Goal: Task Accomplishment & Management: Complete application form

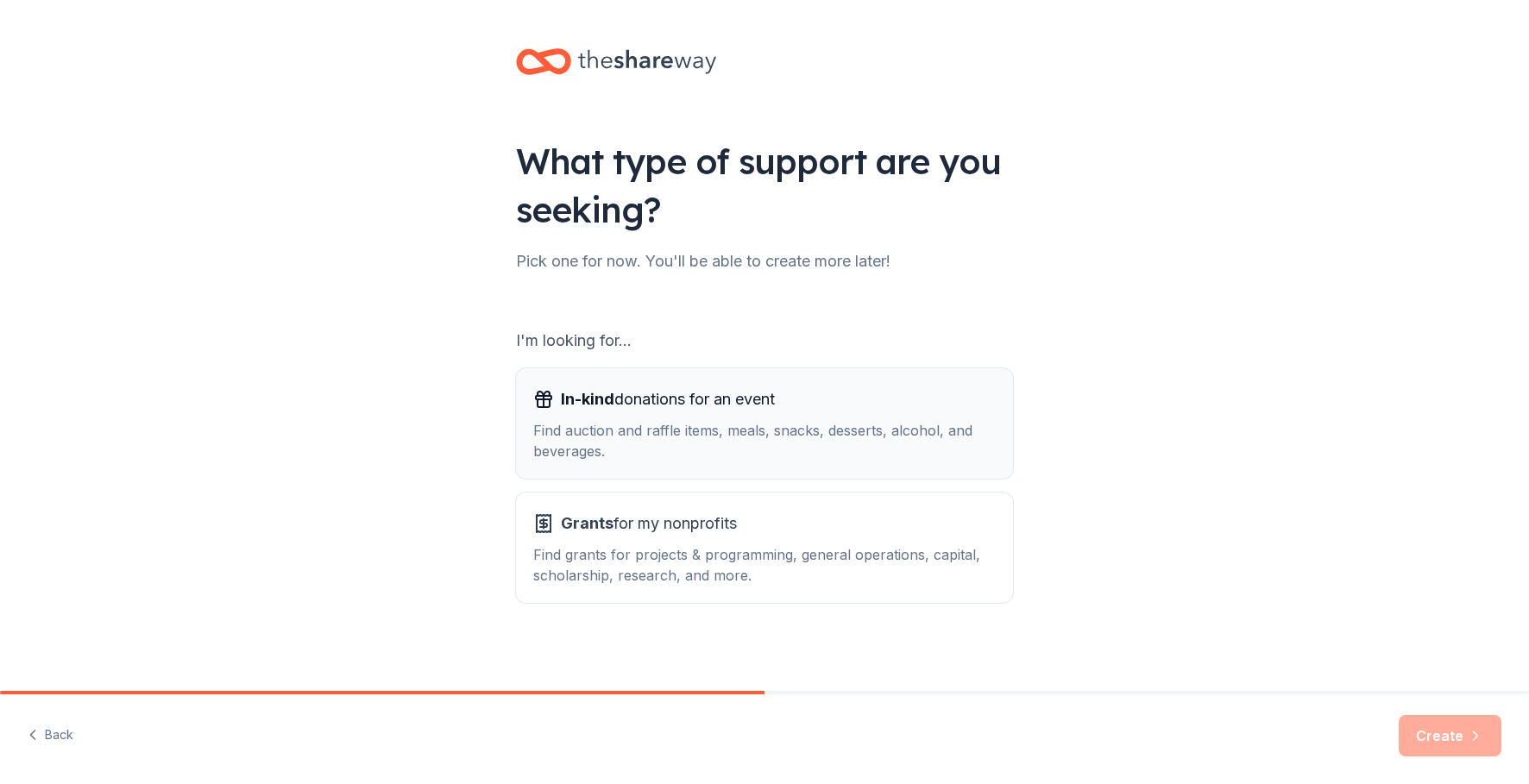
click at [680, 423] on div "Find auction and raffle items, meals, snacks, desserts, alcohol, and beverages." at bounding box center [764, 440] width 463 height 42
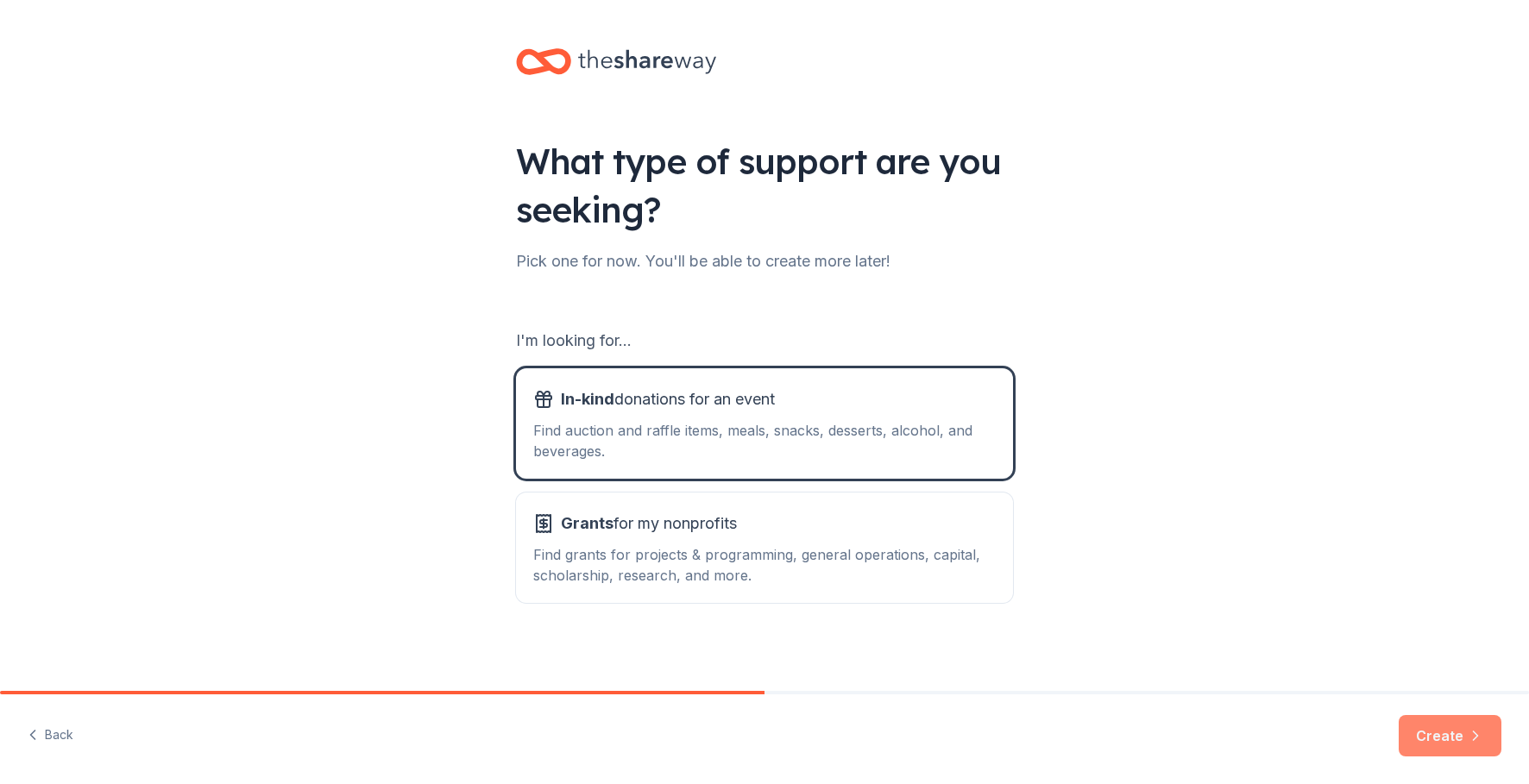
click at [1445, 732] on button "Create" at bounding box center [1451, 735] width 103 height 42
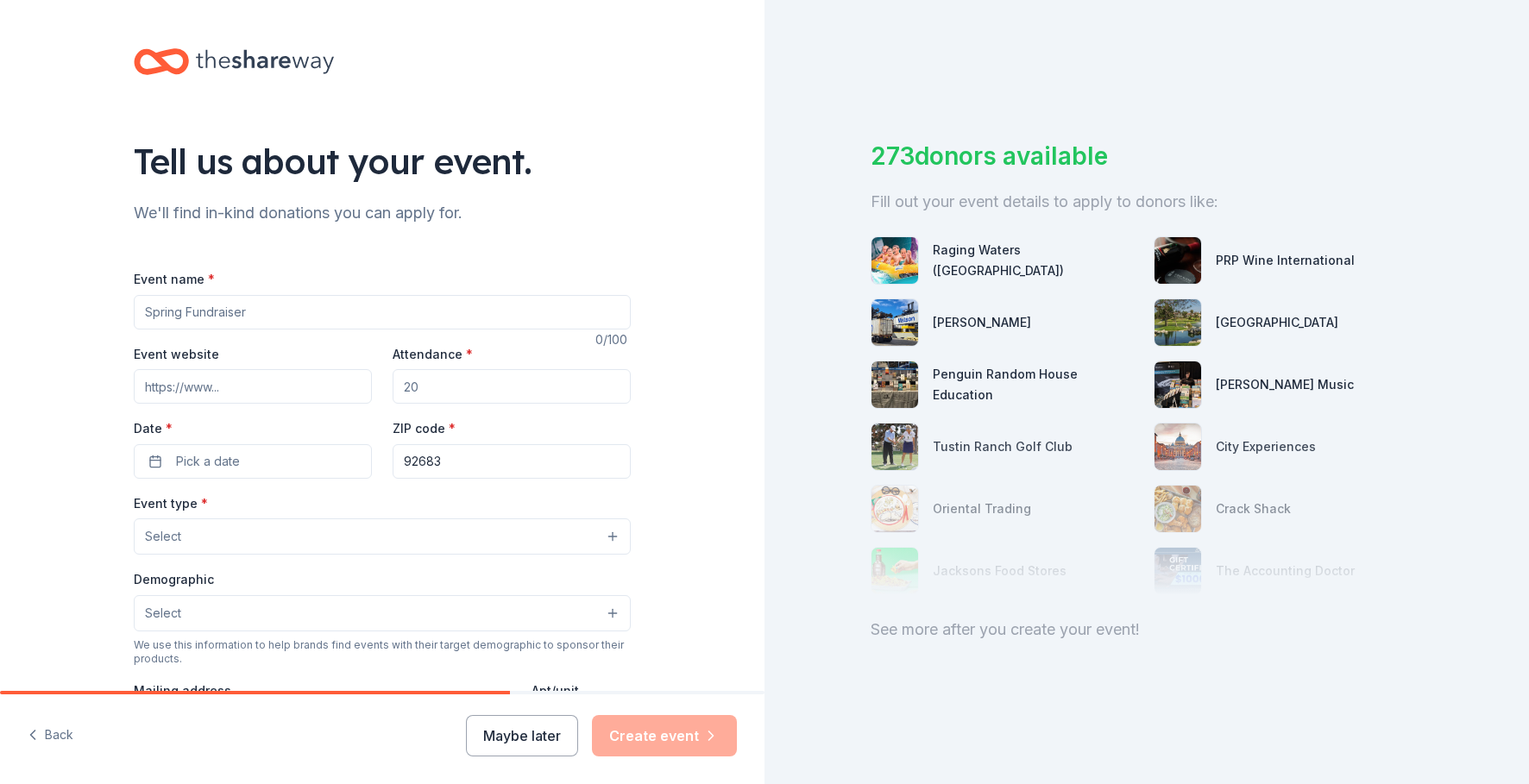
click at [195, 310] on input "Event name *" at bounding box center [383, 312] width 498 height 35
click at [1026, 628] on div "See more after you create your event!" at bounding box center [1147, 630] width 553 height 28
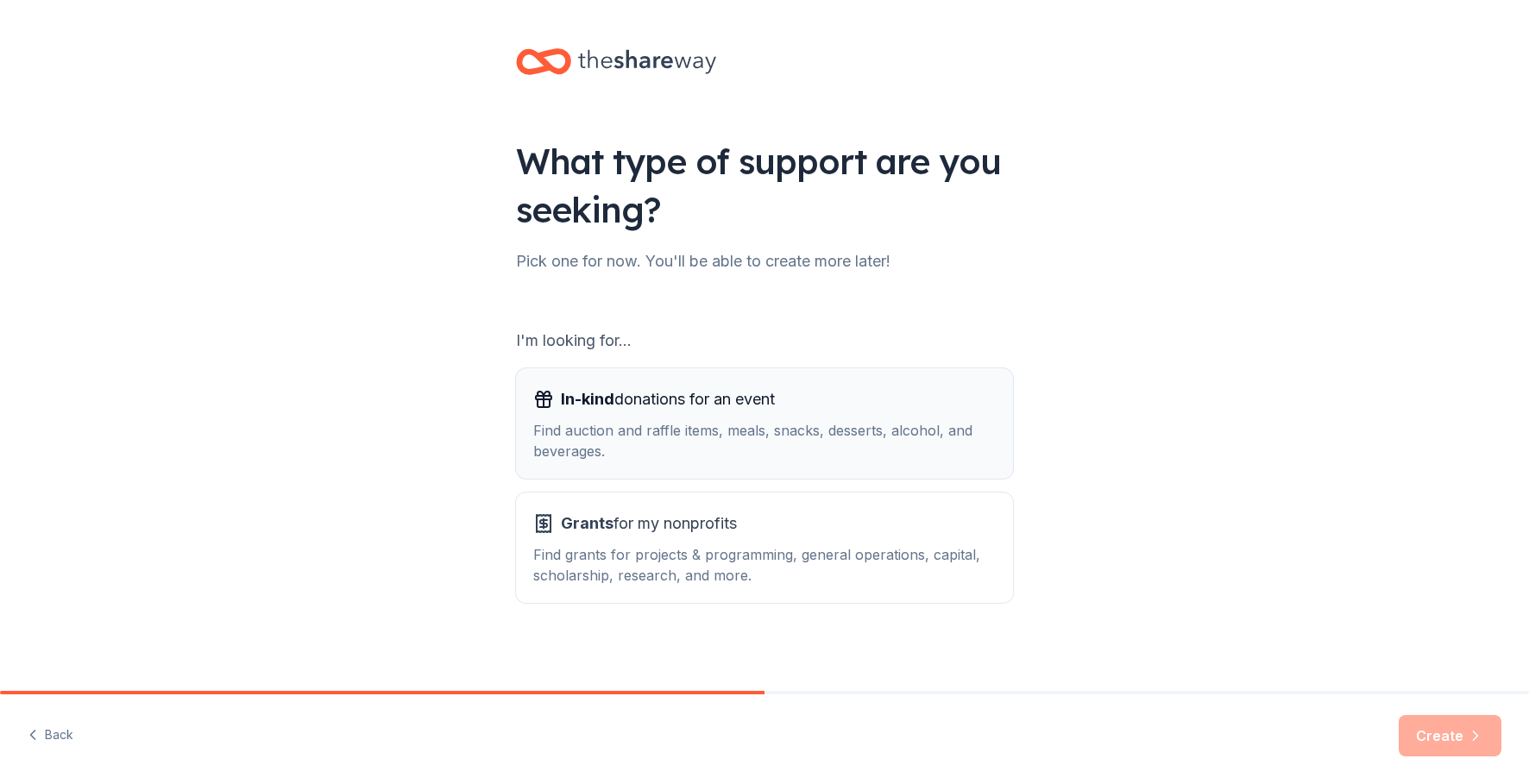
click at [780, 406] on div "In-kind donations for an event" at bounding box center [764, 399] width 463 height 28
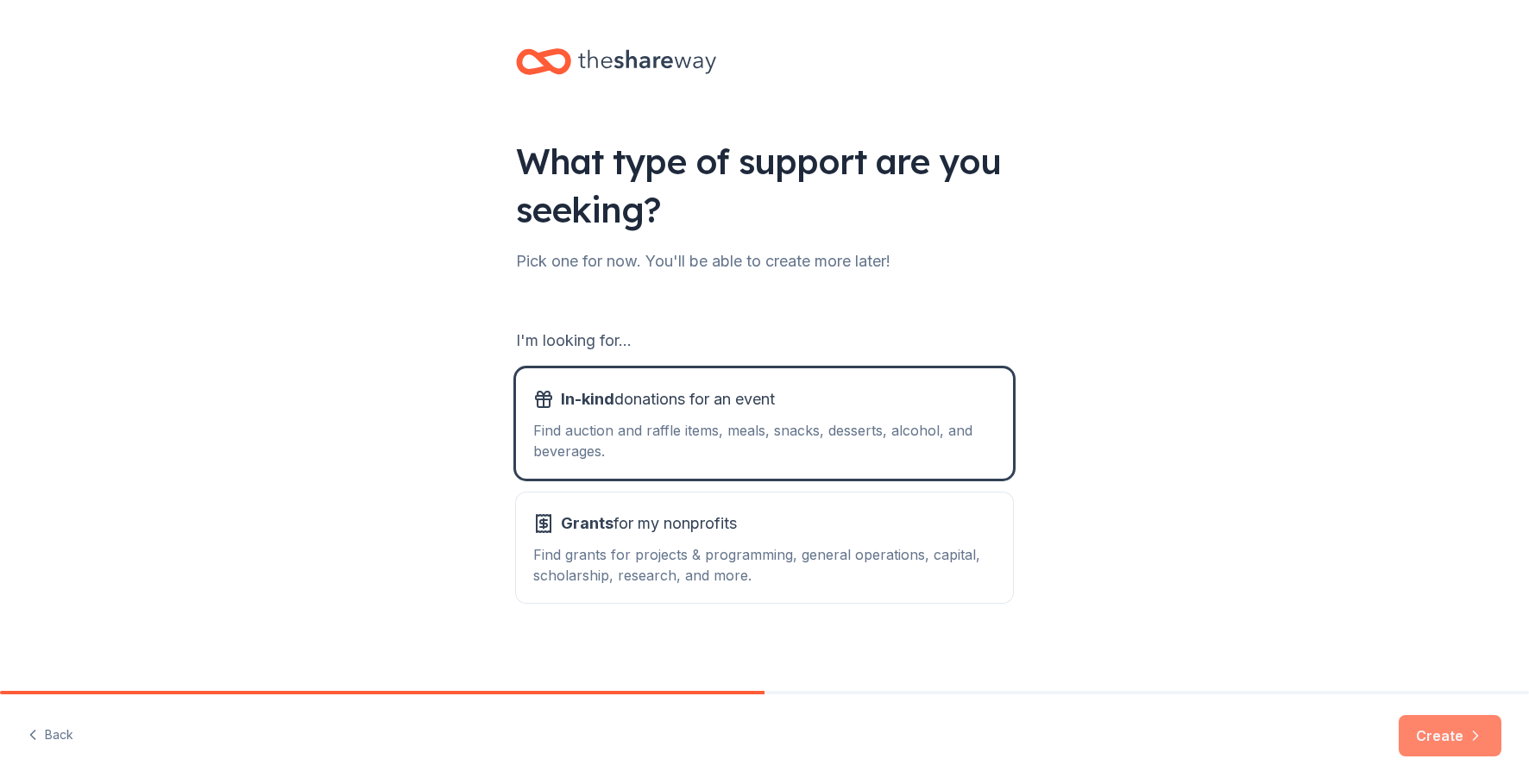
click at [1454, 740] on button "Create" at bounding box center [1451, 735] width 103 height 42
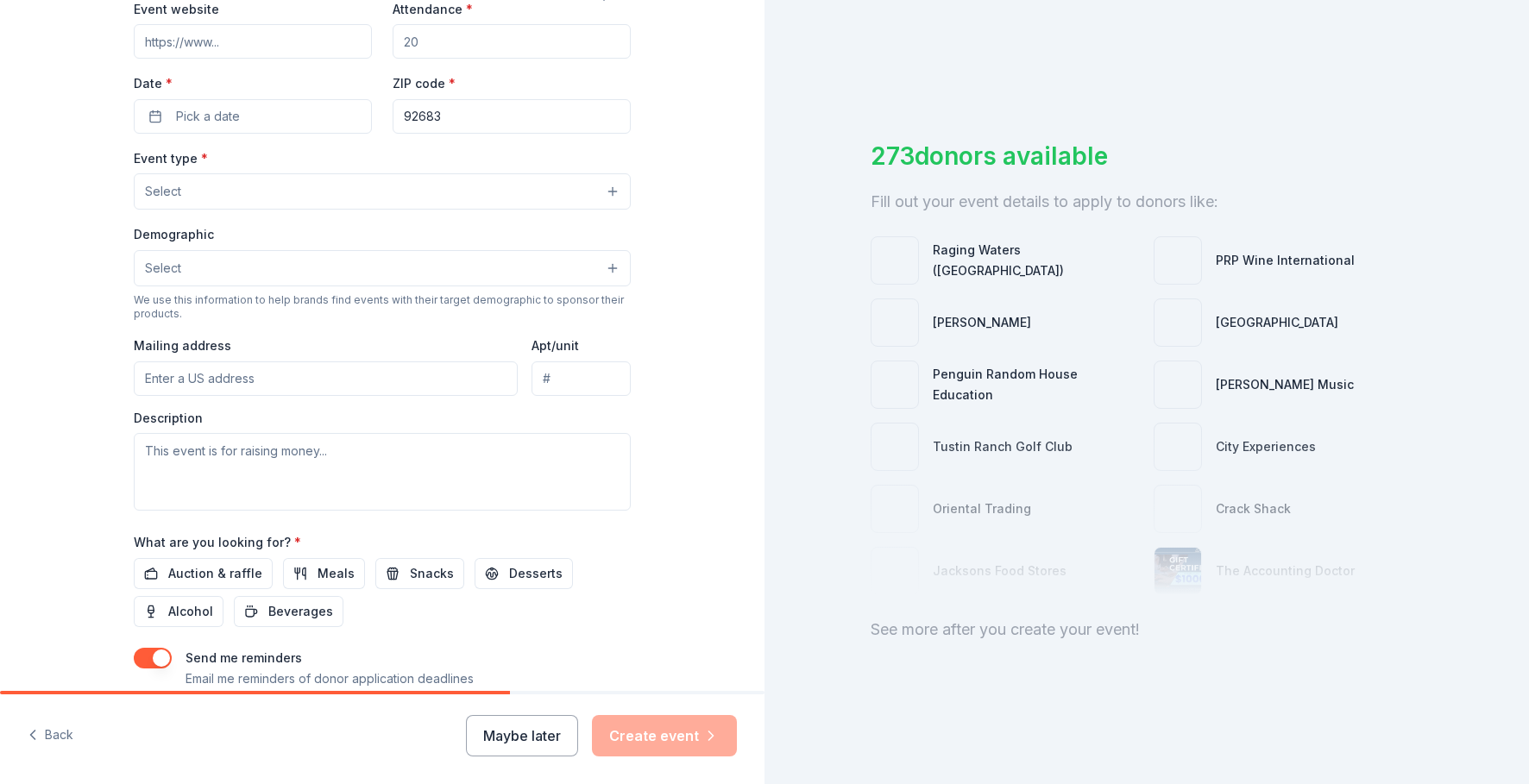
scroll to position [457, 0]
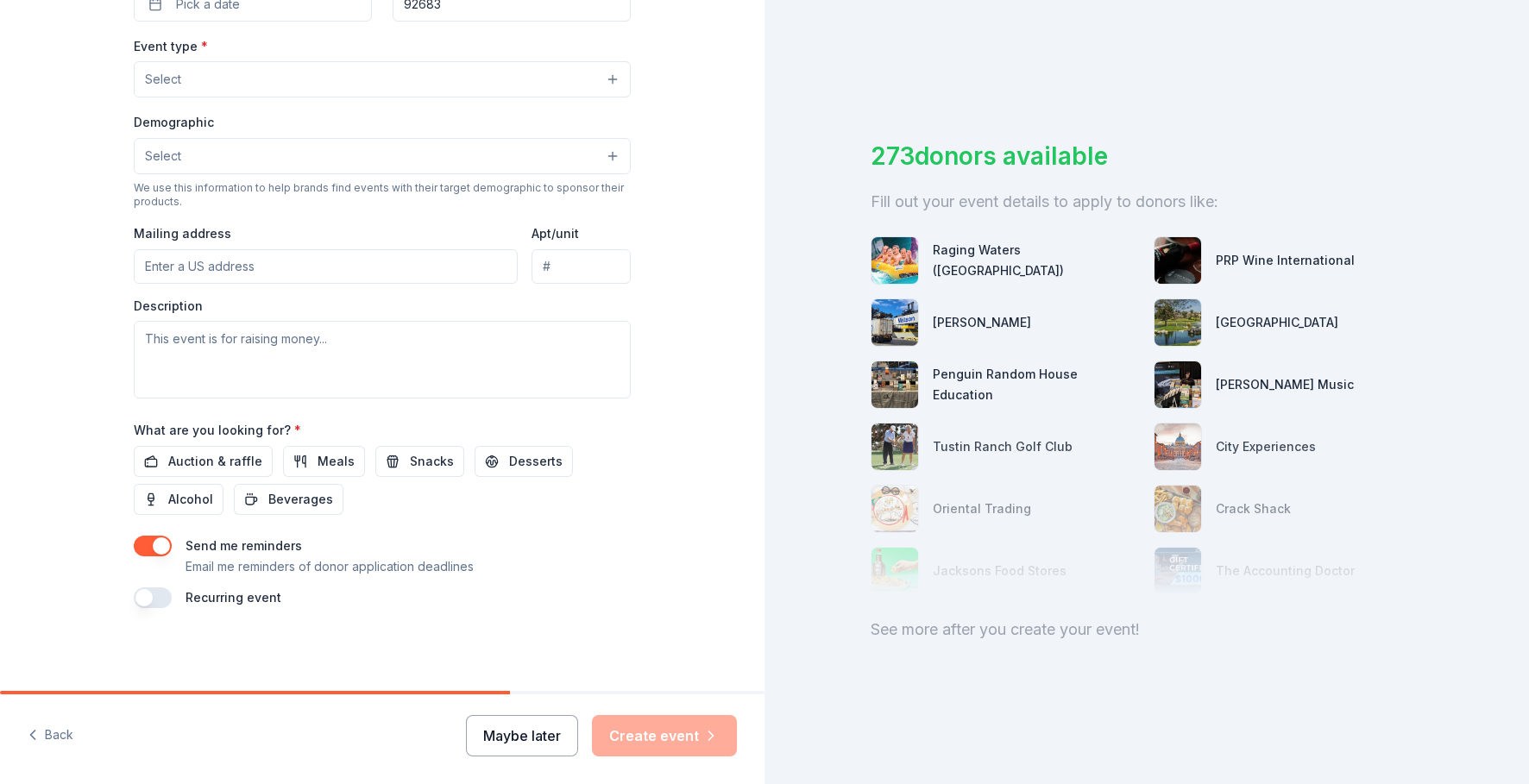
click at [563, 740] on button "Maybe later" at bounding box center [522, 735] width 112 height 42
click at [514, 734] on button "Maybe later" at bounding box center [522, 735] width 112 height 42
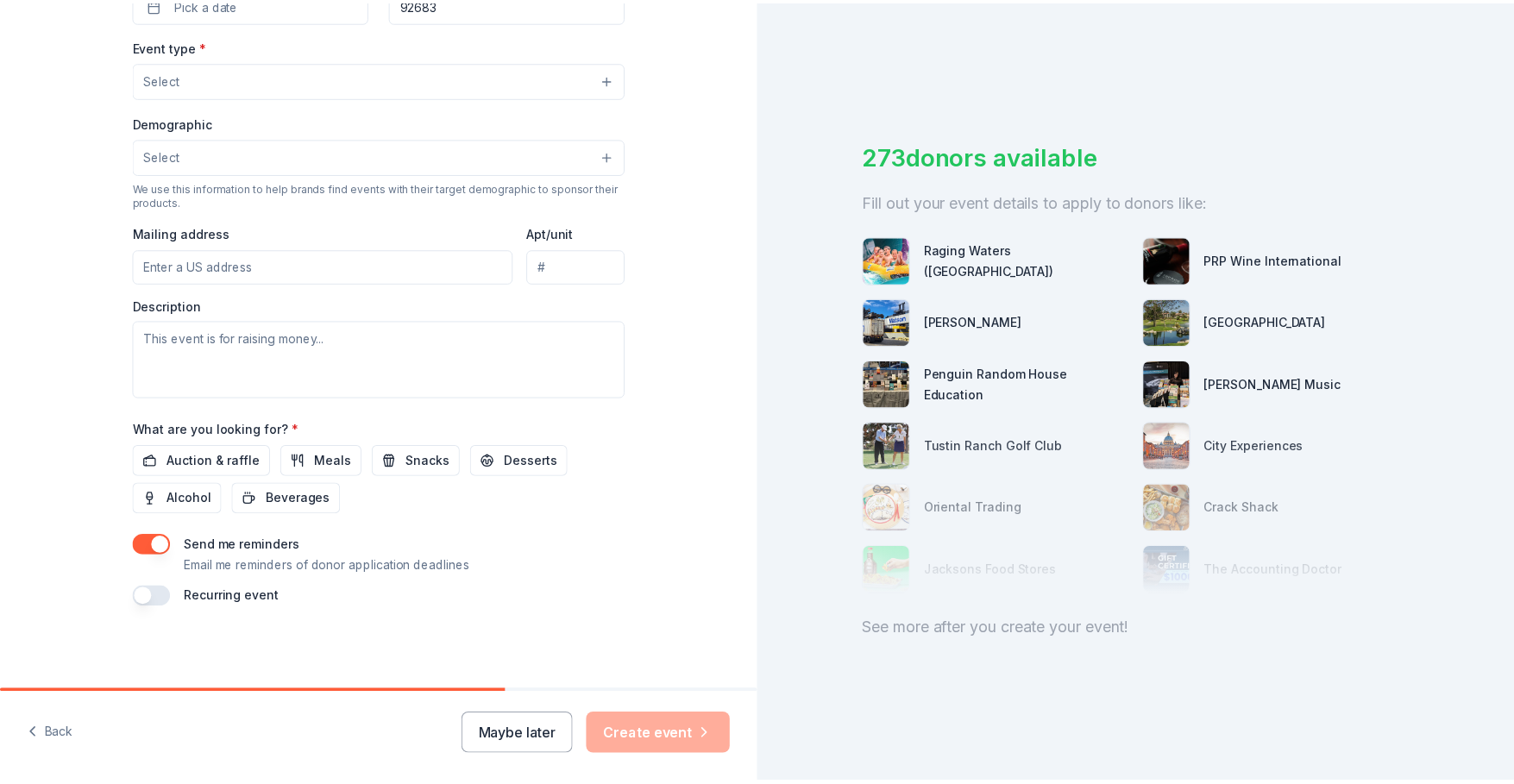
scroll to position [26, 0]
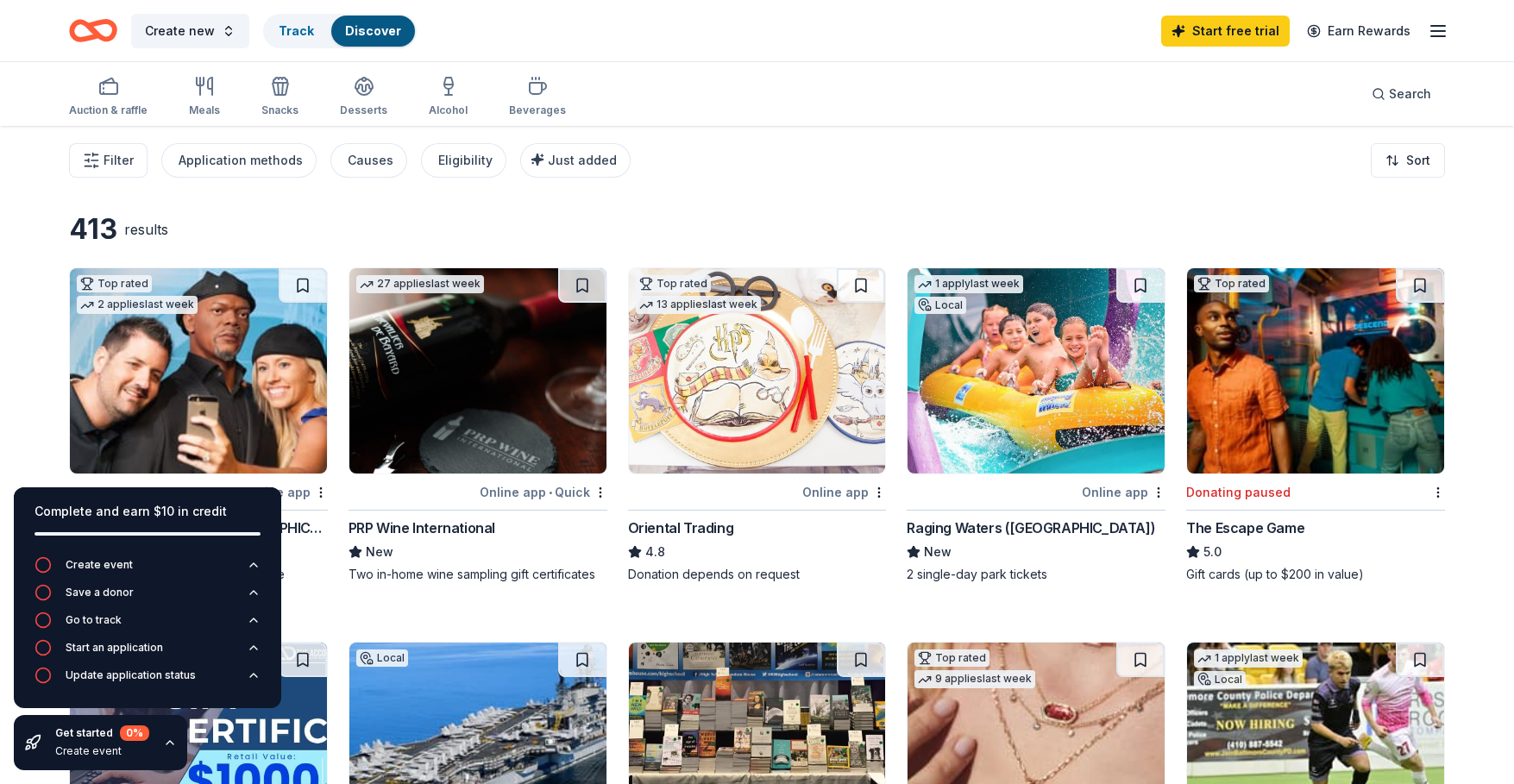
click at [1426, 36] on div "Start free trial Earn Rewards" at bounding box center [1304, 31] width 287 height 41
click at [1436, 29] on icon "button" at bounding box center [1438, 30] width 20 height 20
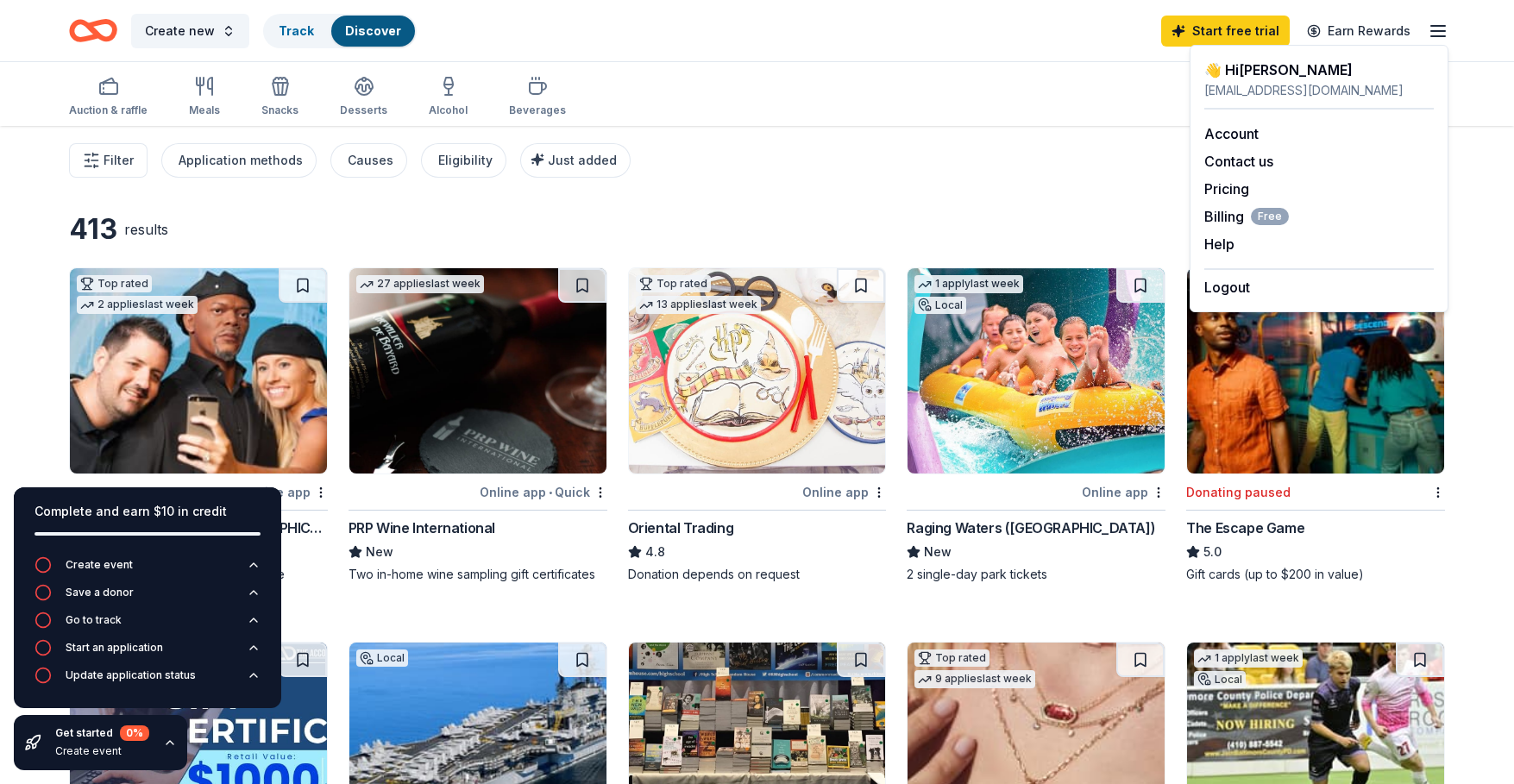
click at [1058, 168] on div "Filter Application methods Causes Eligibility Just added Sort" at bounding box center [757, 161] width 1514 height 69
